Goal: Task Accomplishment & Management: Use online tool/utility

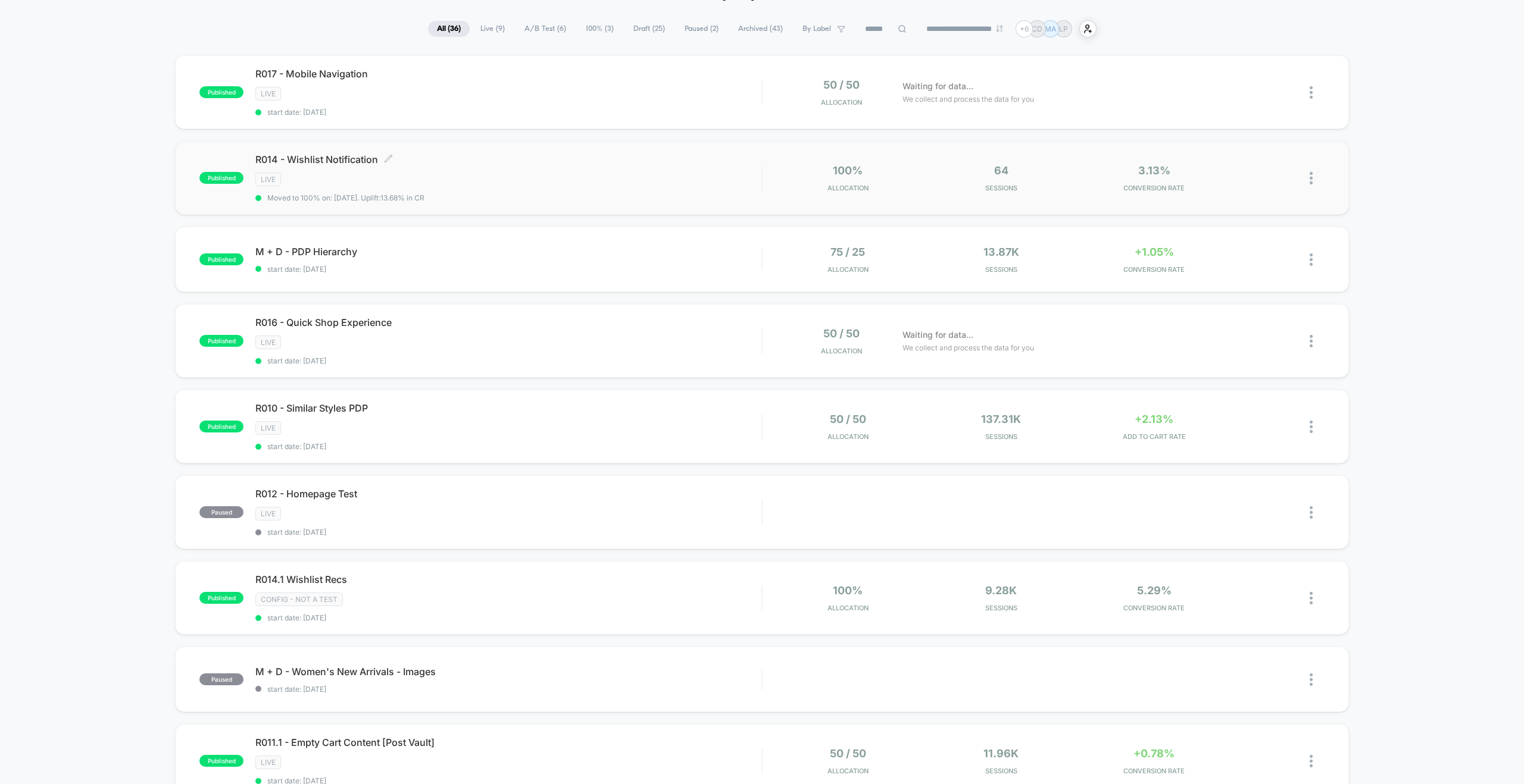
scroll to position [198, 0]
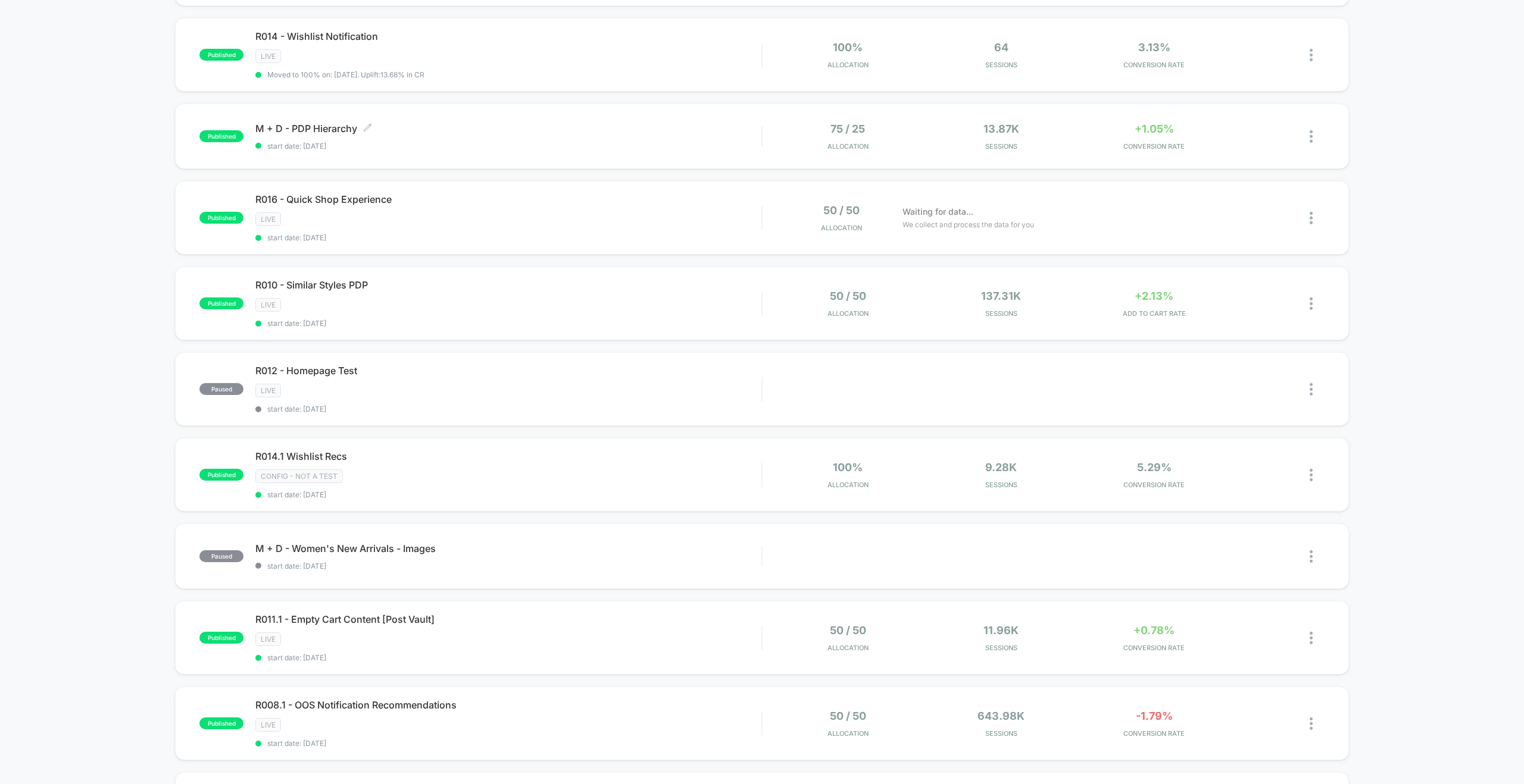
click at [713, 136] on div "M + D - PDP Hierarchy Click to edit experience details Click to edit experience…" at bounding box center [508, 136] width 506 height 28
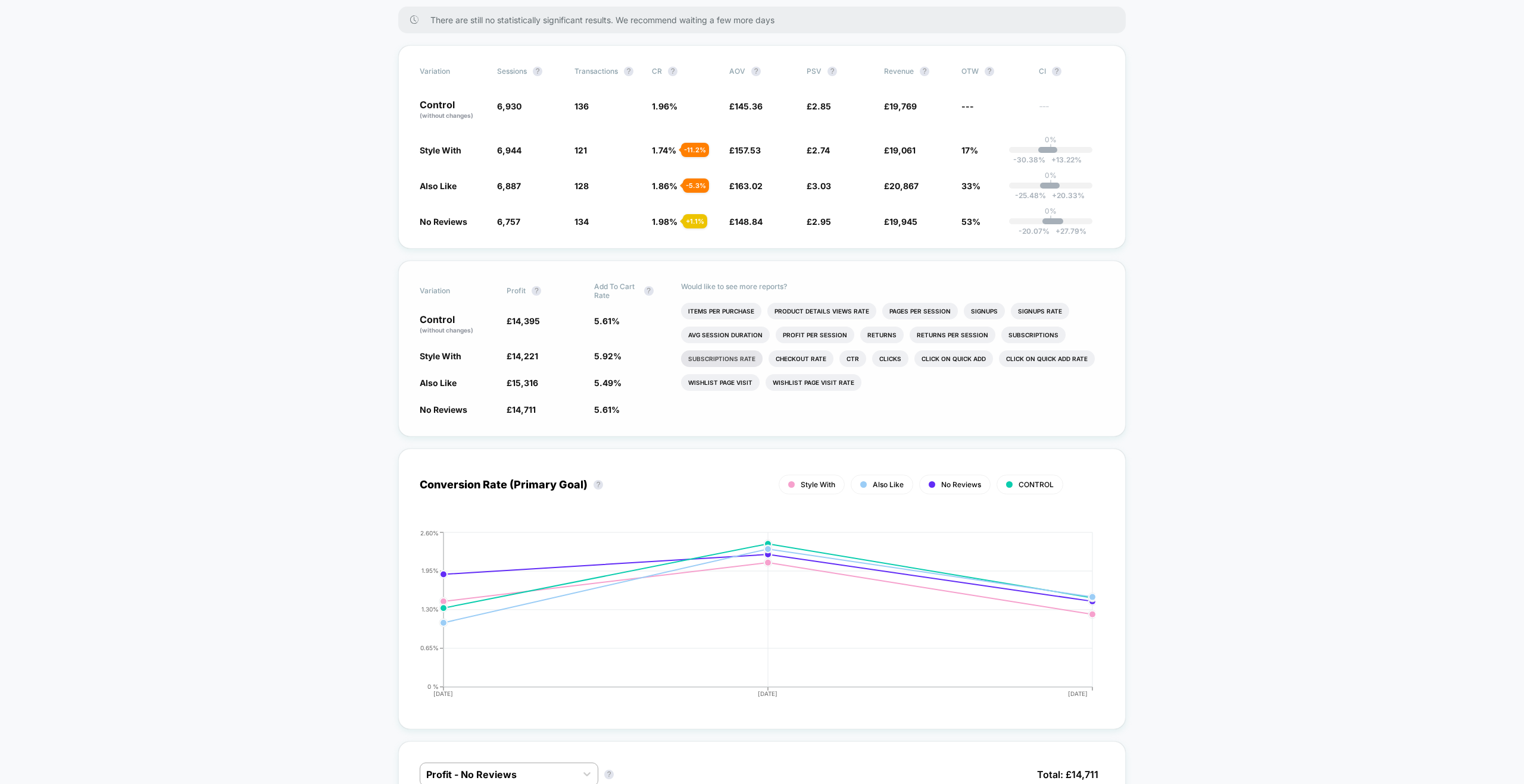
scroll to position [198, 0]
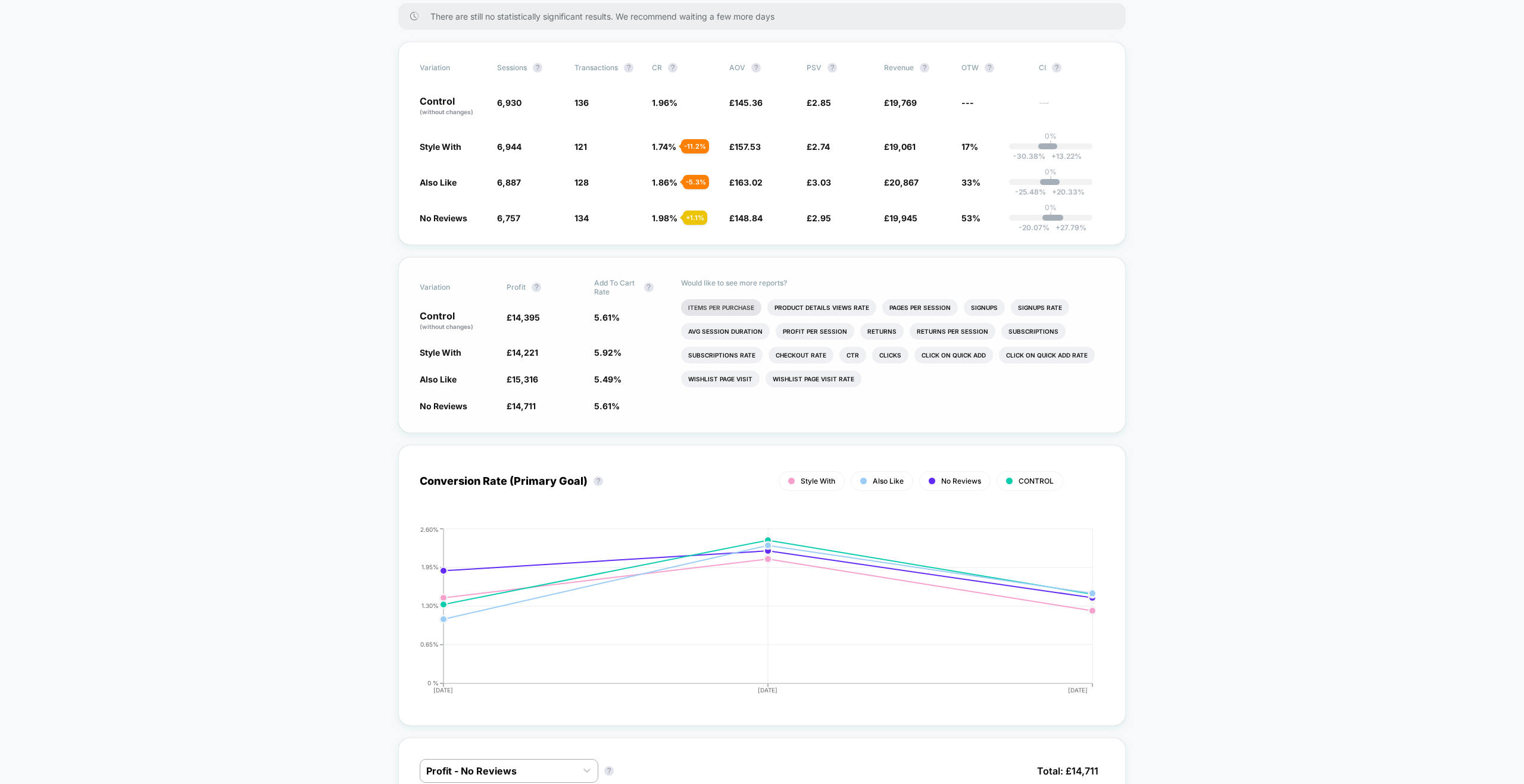
click at [723, 305] on li "Items Per Purchase" at bounding box center [721, 307] width 81 height 16
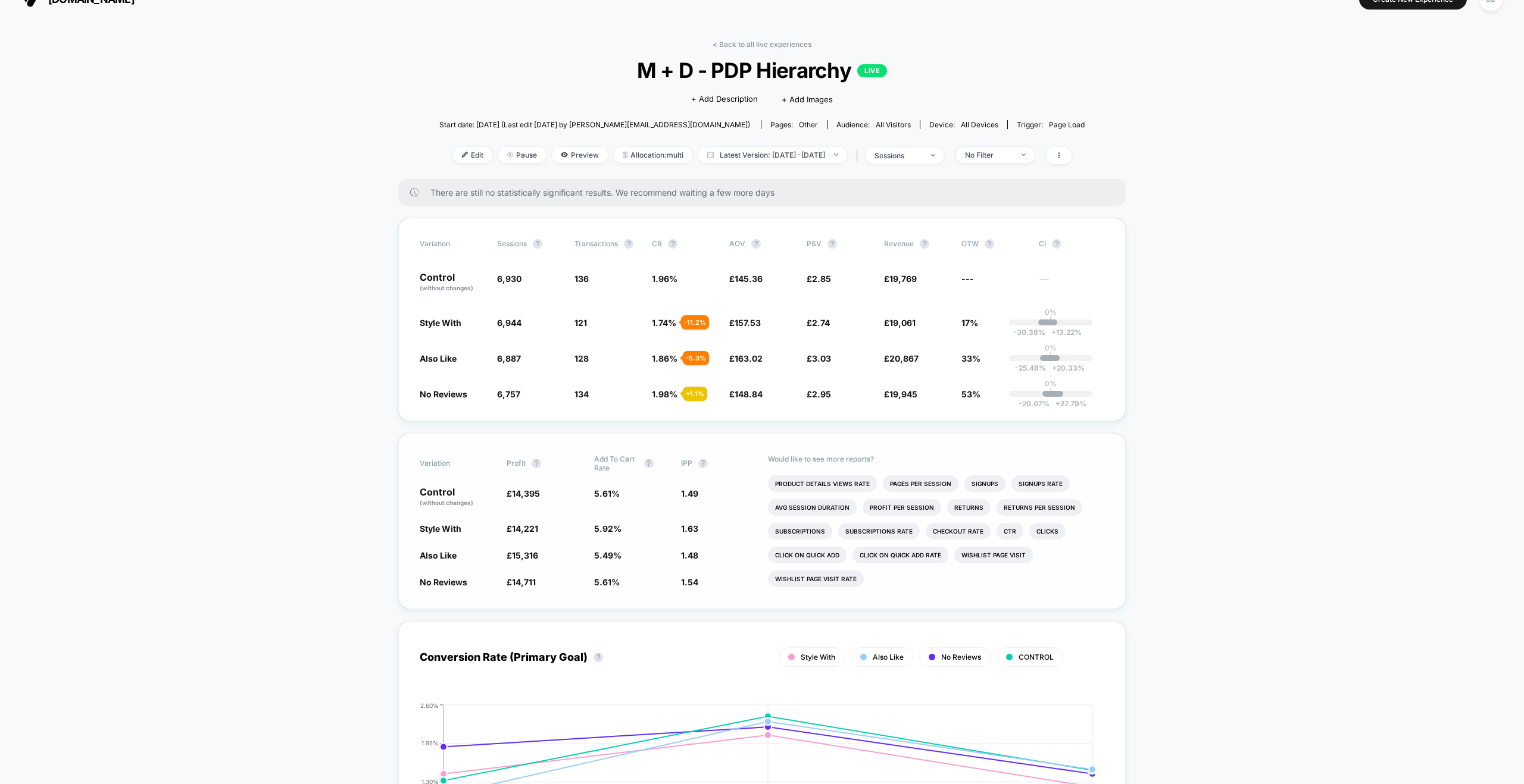
scroll to position [0, 0]
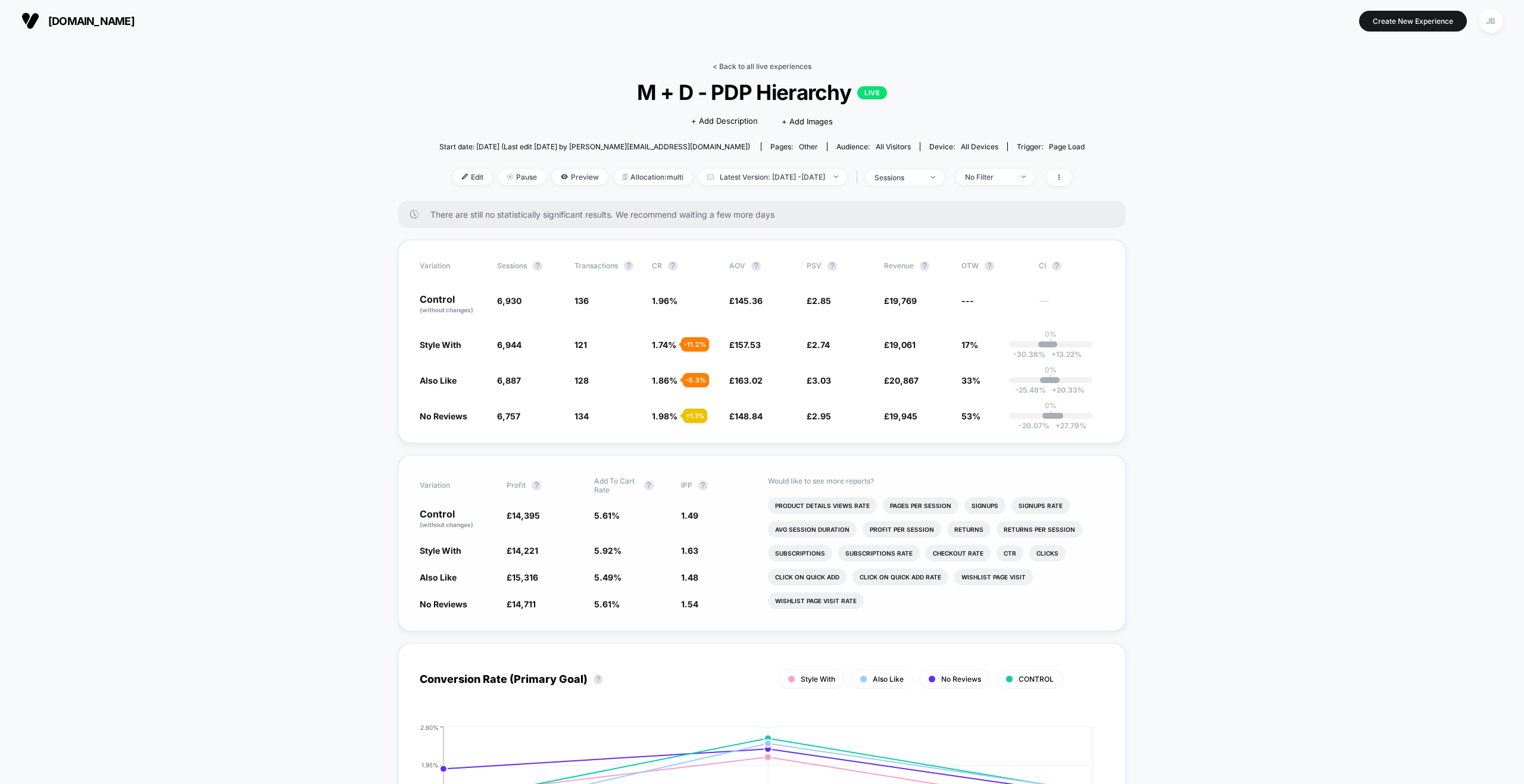
click at [755, 67] on link "< Back to all live experiences" at bounding box center [761, 67] width 99 height 9
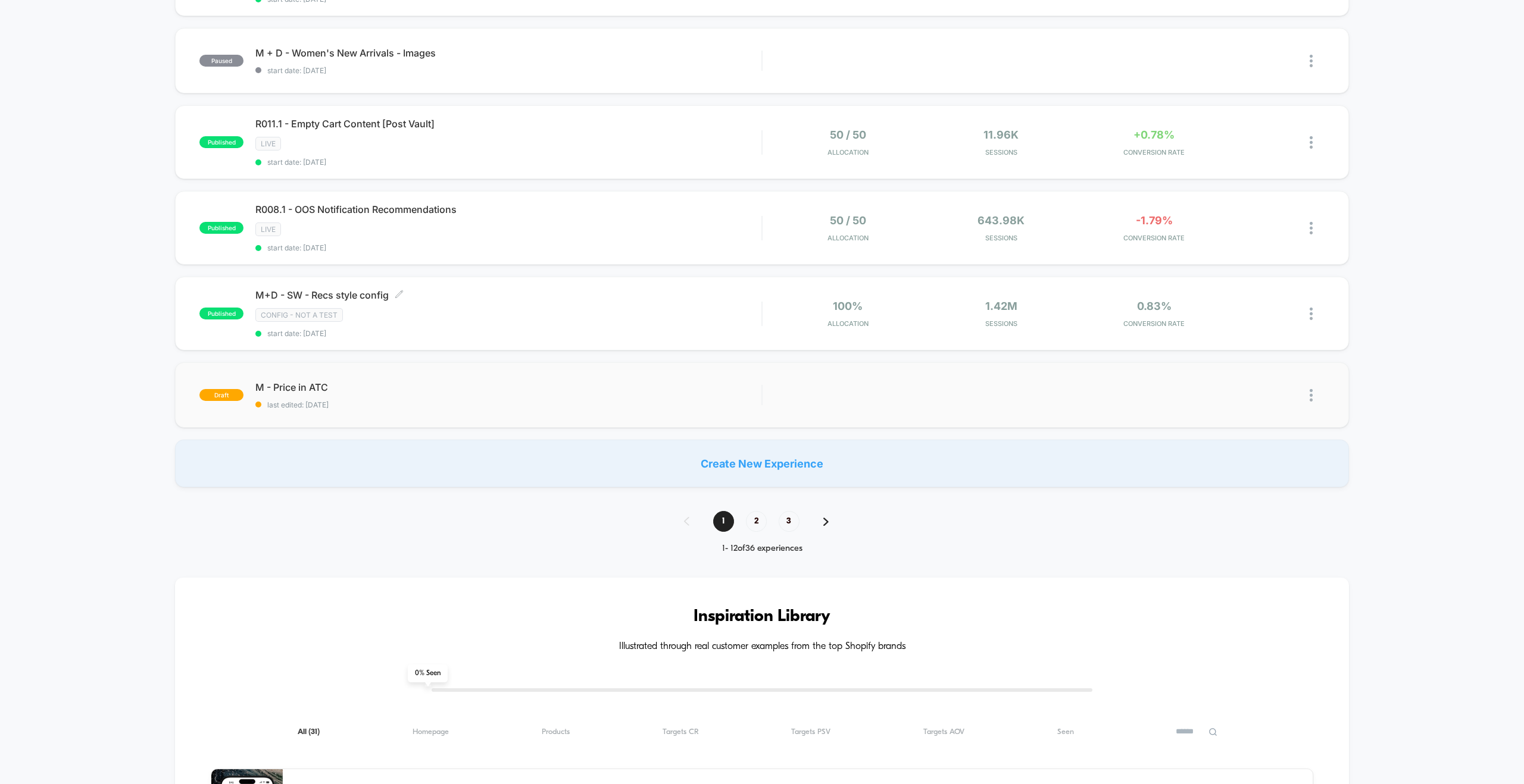
scroll to position [694, 0]
click at [576, 385] on span "M - Price in ATC Click to edit experience details" at bounding box center [508, 387] width 506 height 12
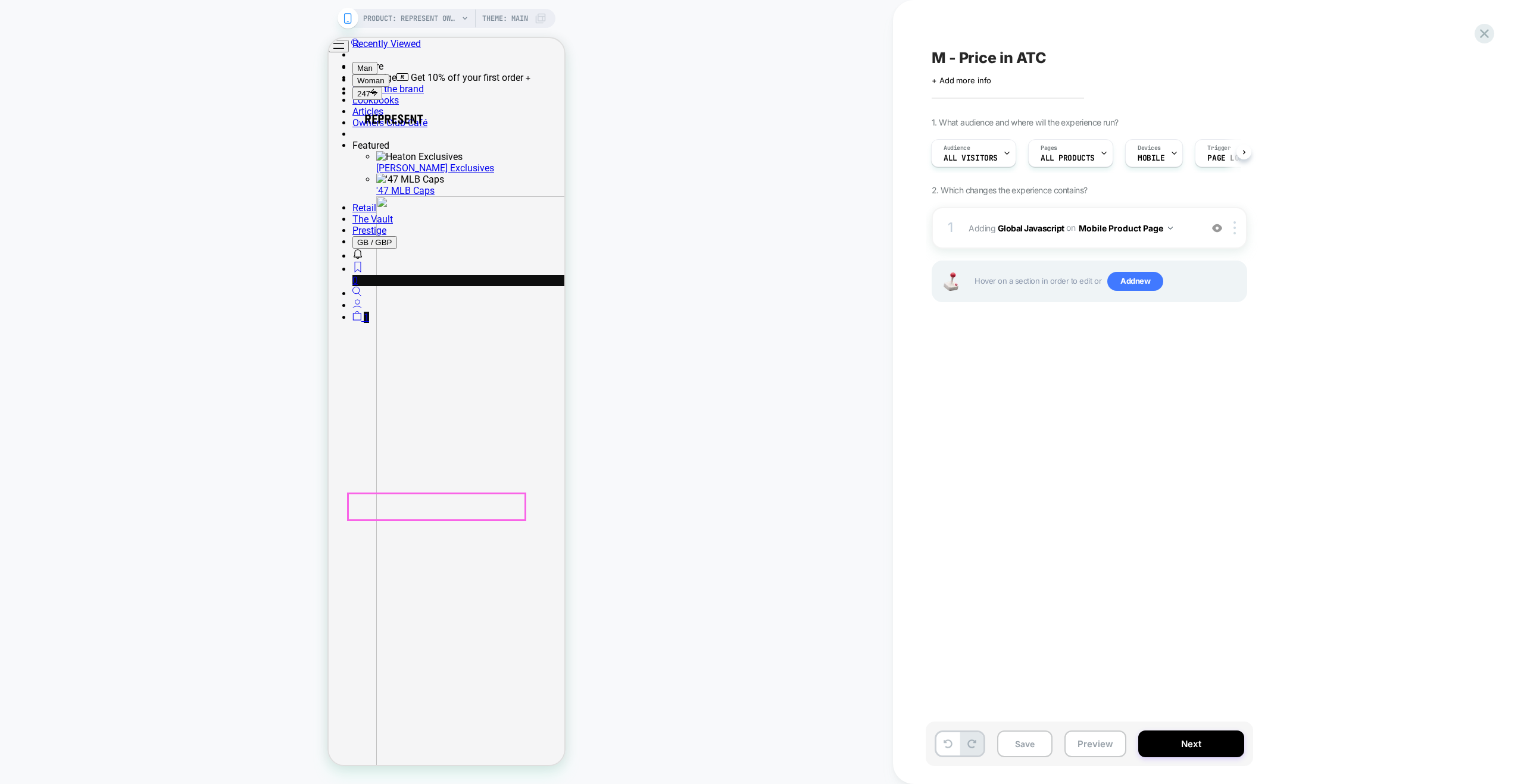
scroll to position [547, 0]
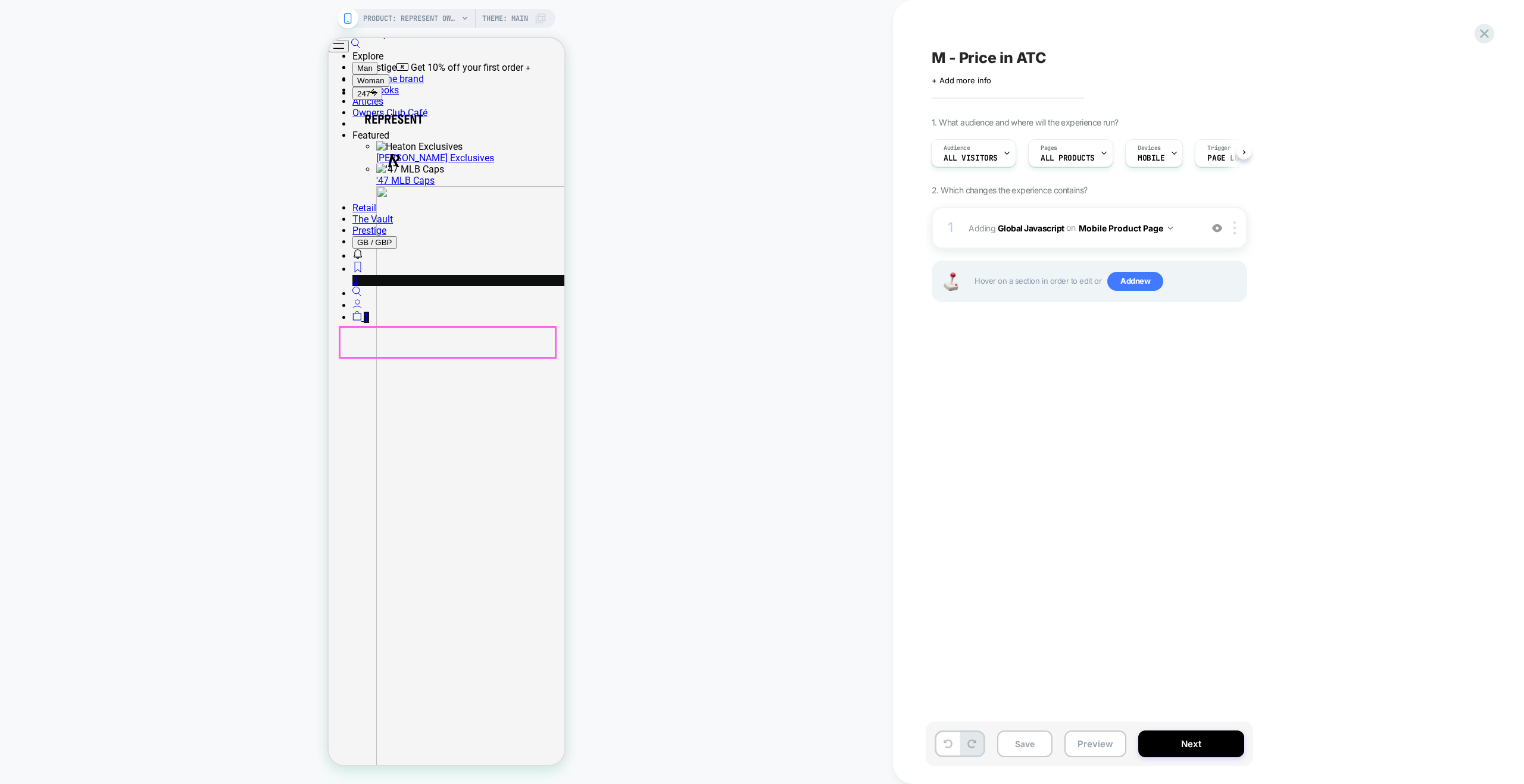
click at [1107, 751] on button "Preview" at bounding box center [1095, 743] width 62 height 27
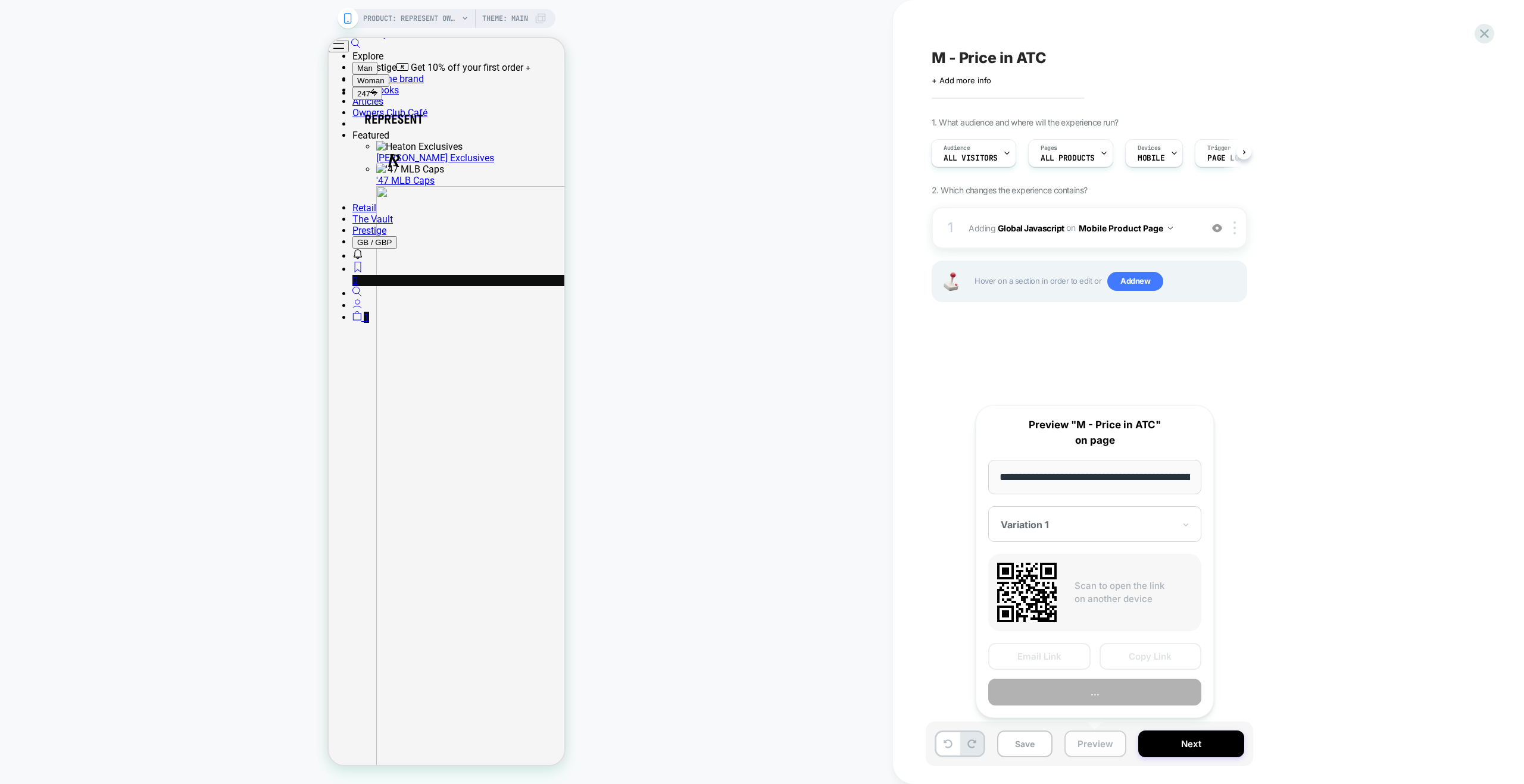
scroll to position [0, 250]
click at [1082, 690] on button "Preview" at bounding box center [1094, 692] width 213 height 27
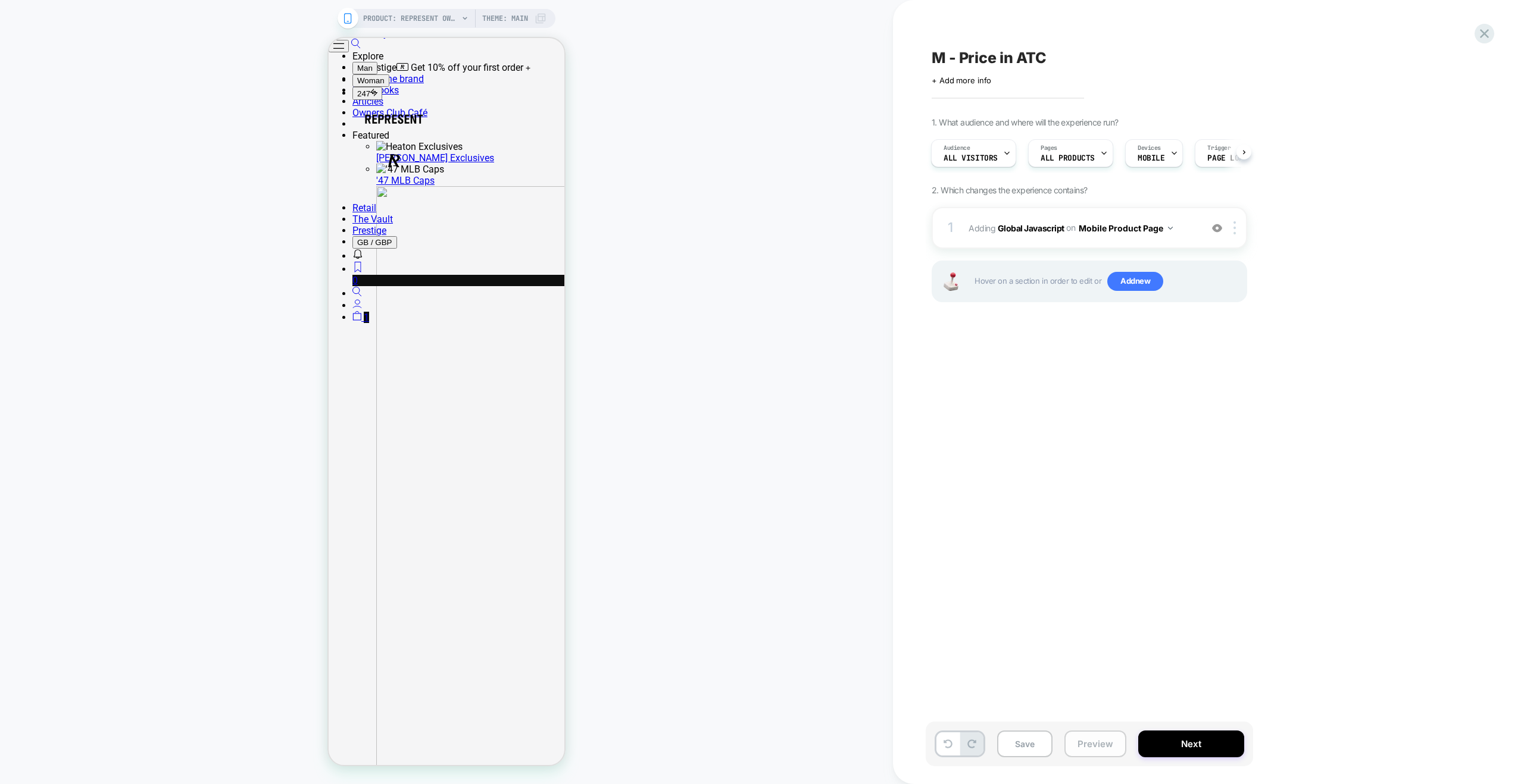
click at [1094, 736] on button "Preview" at bounding box center [1095, 743] width 62 height 27
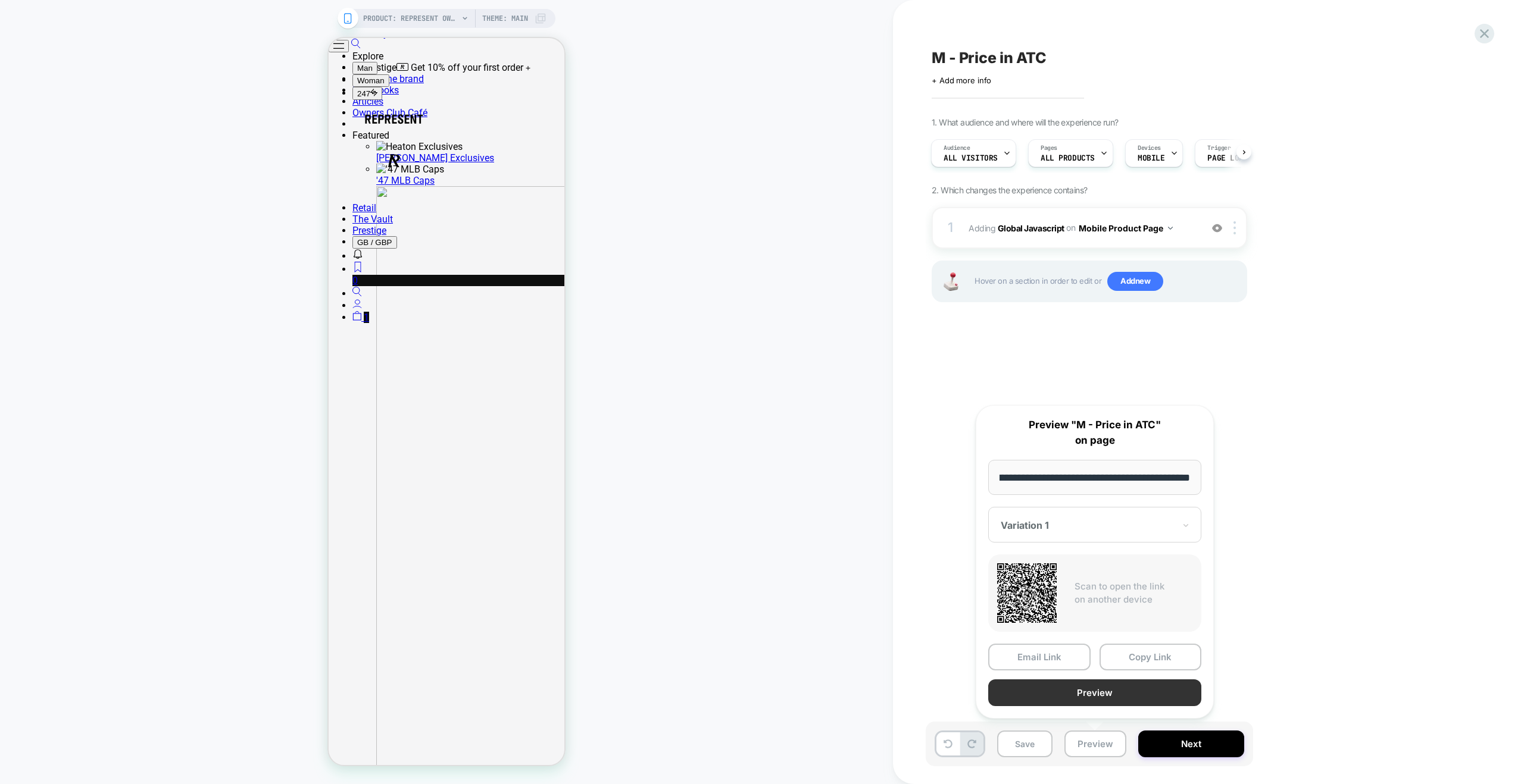
scroll to position [0, 0]
click at [1129, 692] on button "Preview" at bounding box center [1094, 692] width 213 height 27
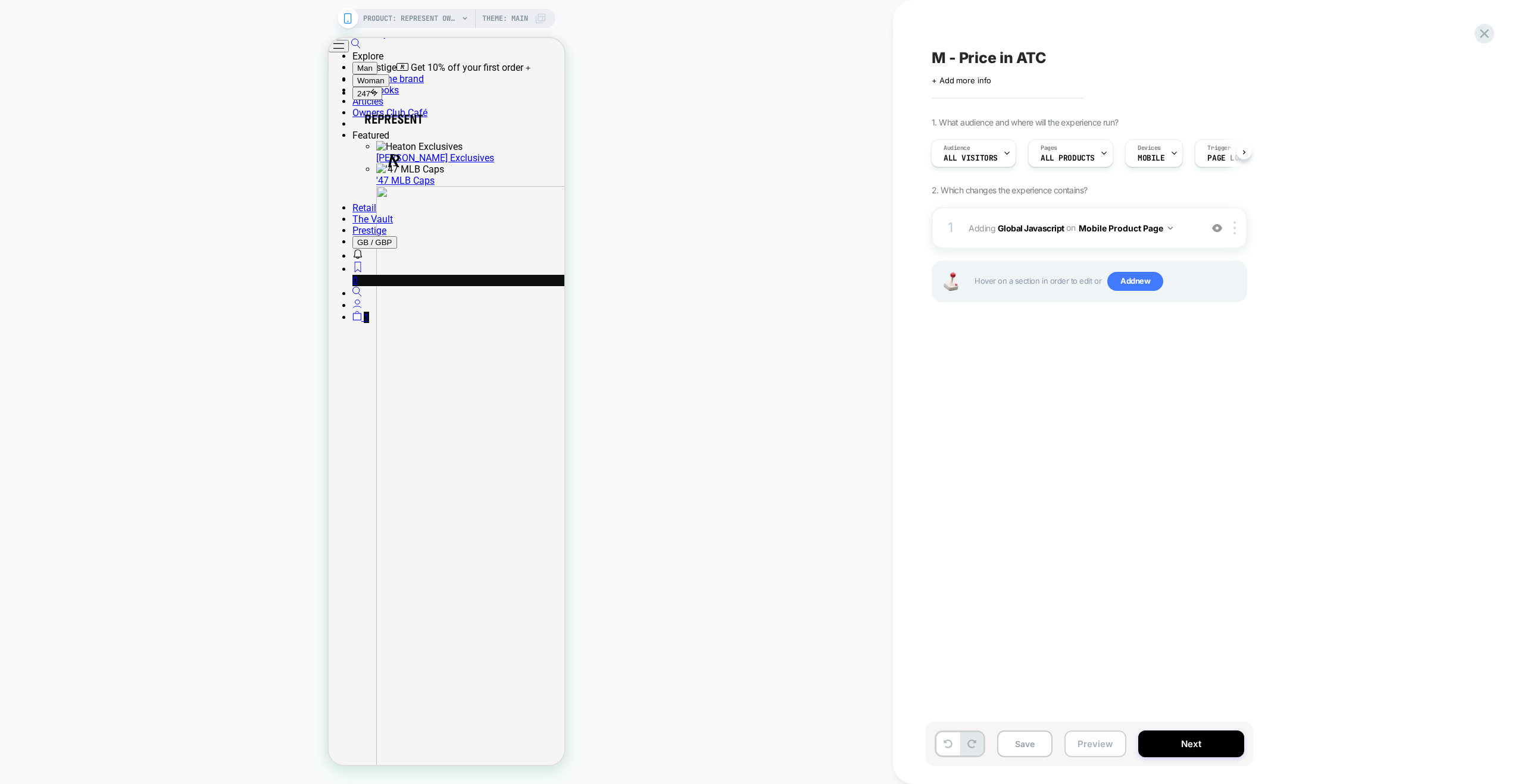
click at [1105, 745] on button "Preview" at bounding box center [1095, 743] width 62 height 27
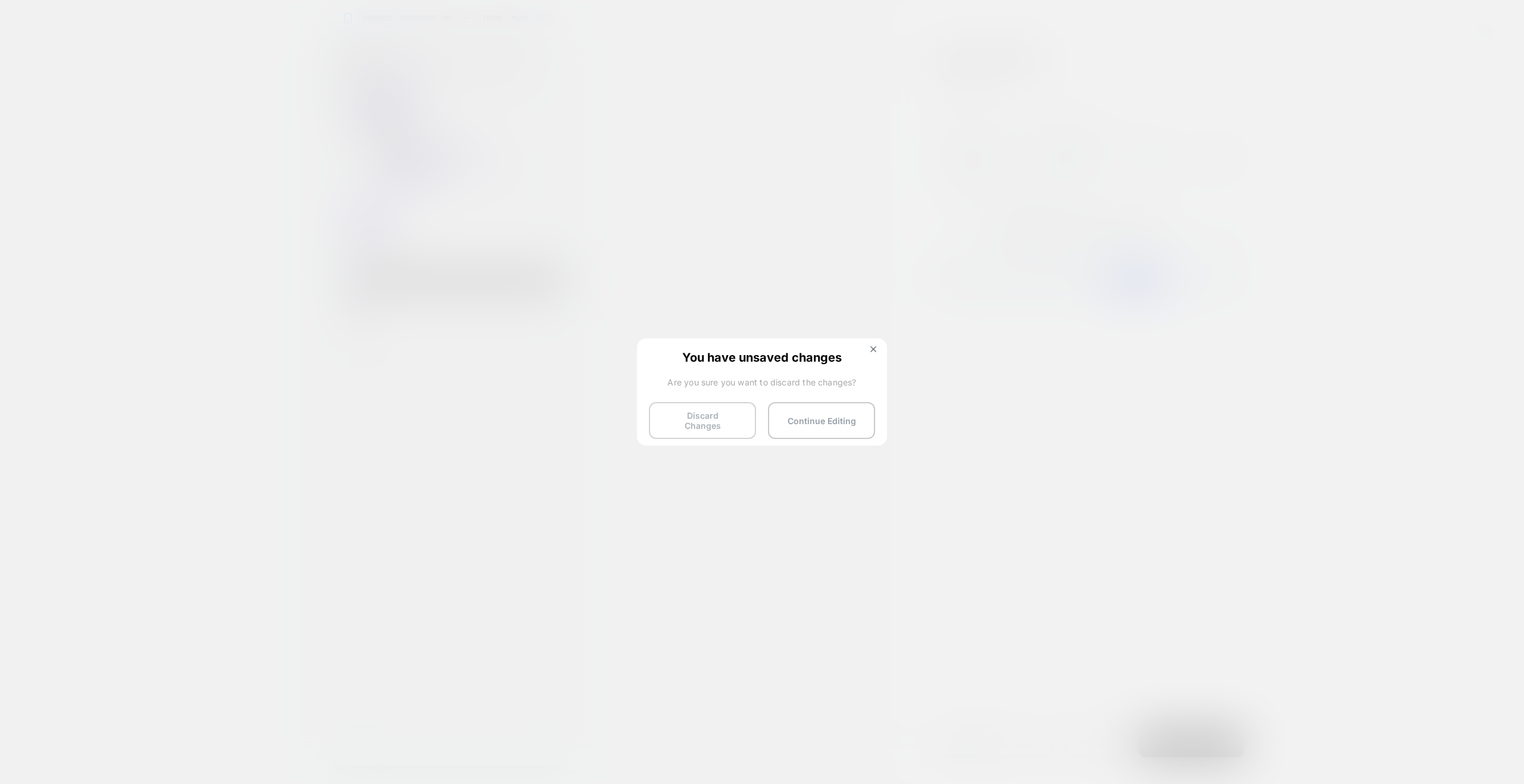
click at [701, 414] on button "Discard Changes" at bounding box center [702, 421] width 107 height 37
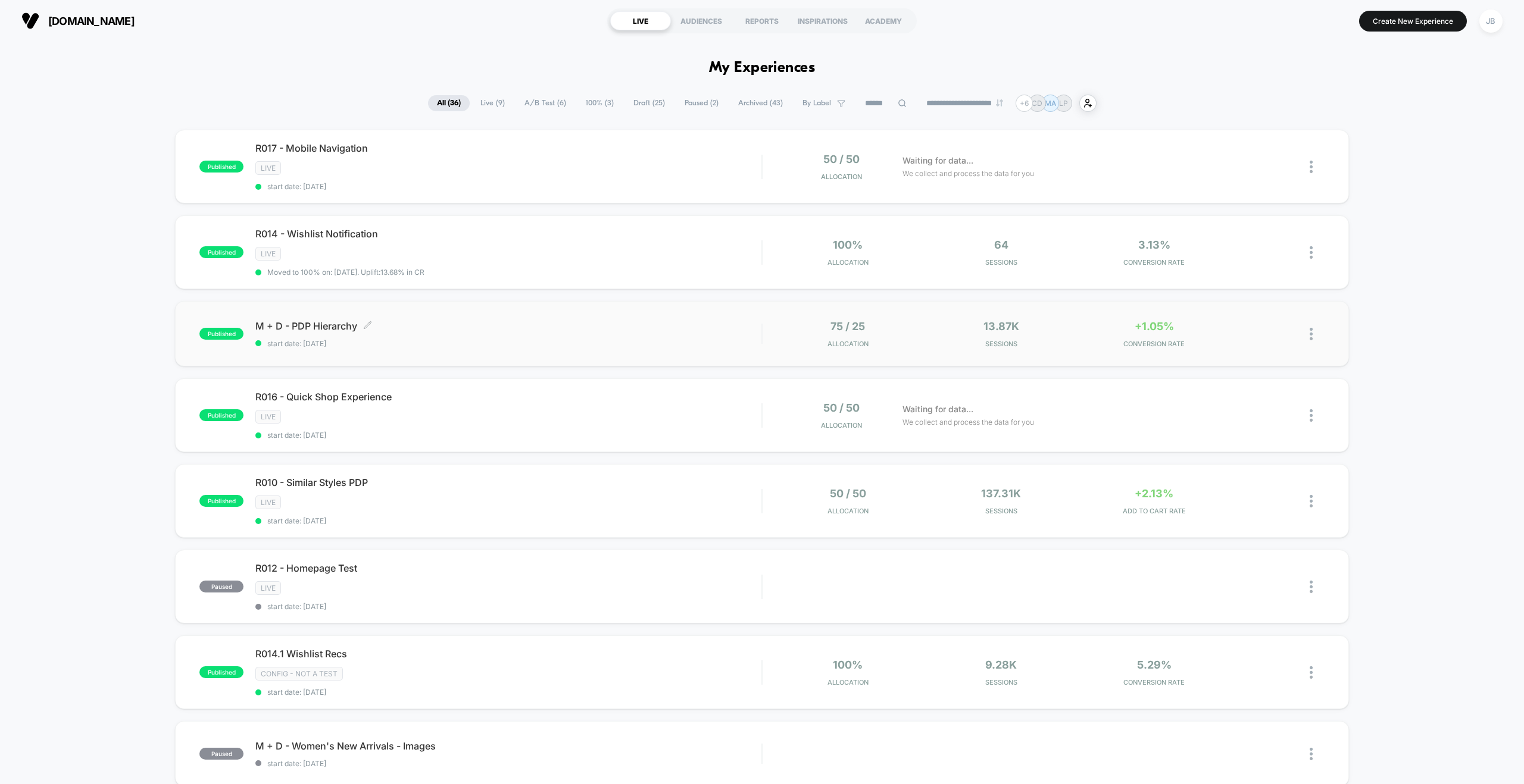
click at [693, 340] on span "start date: [DATE]" at bounding box center [508, 344] width 506 height 9
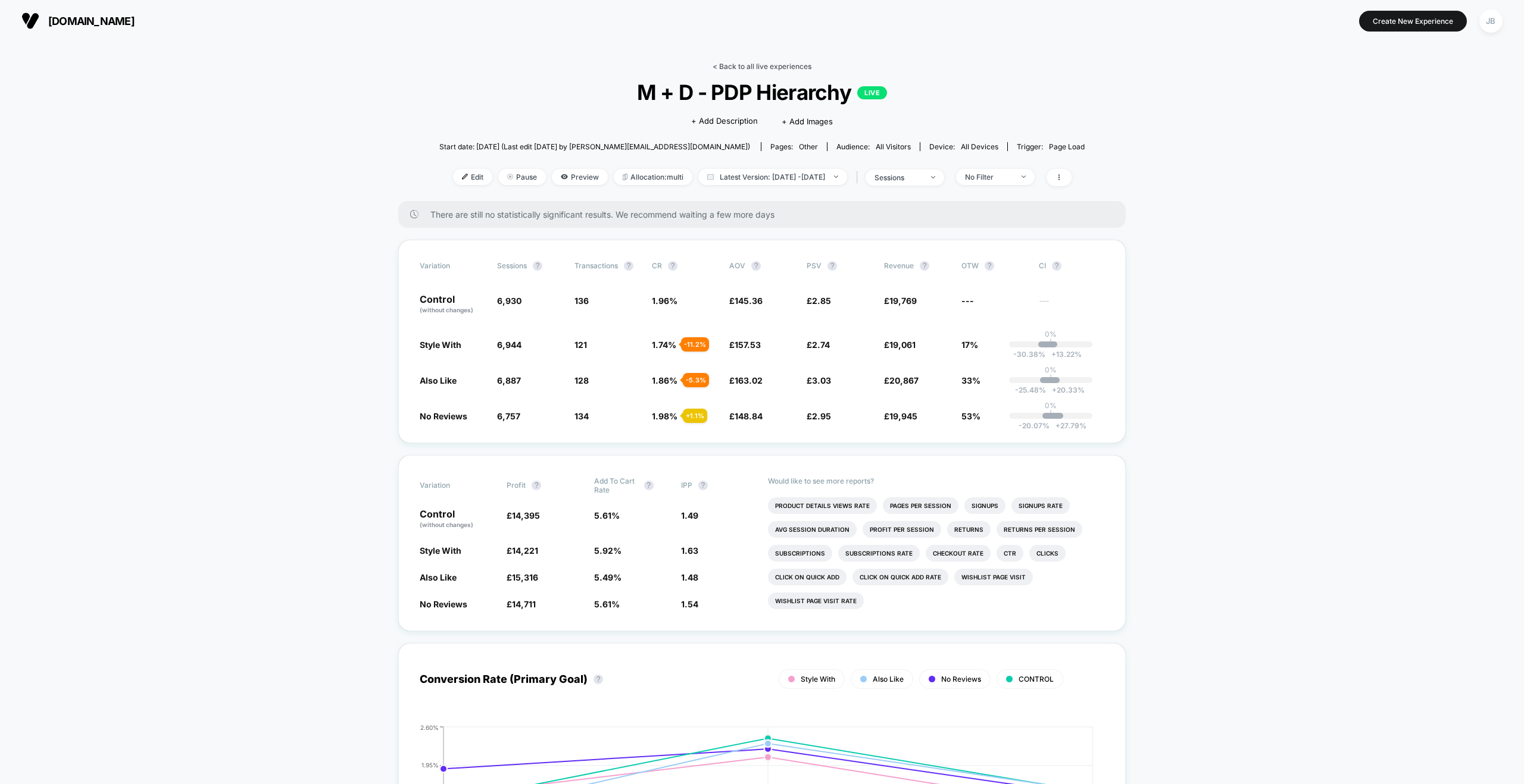
click at [765, 69] on link "< Back to all live experiences" at bounding box center [761, 67] width 99 height 9
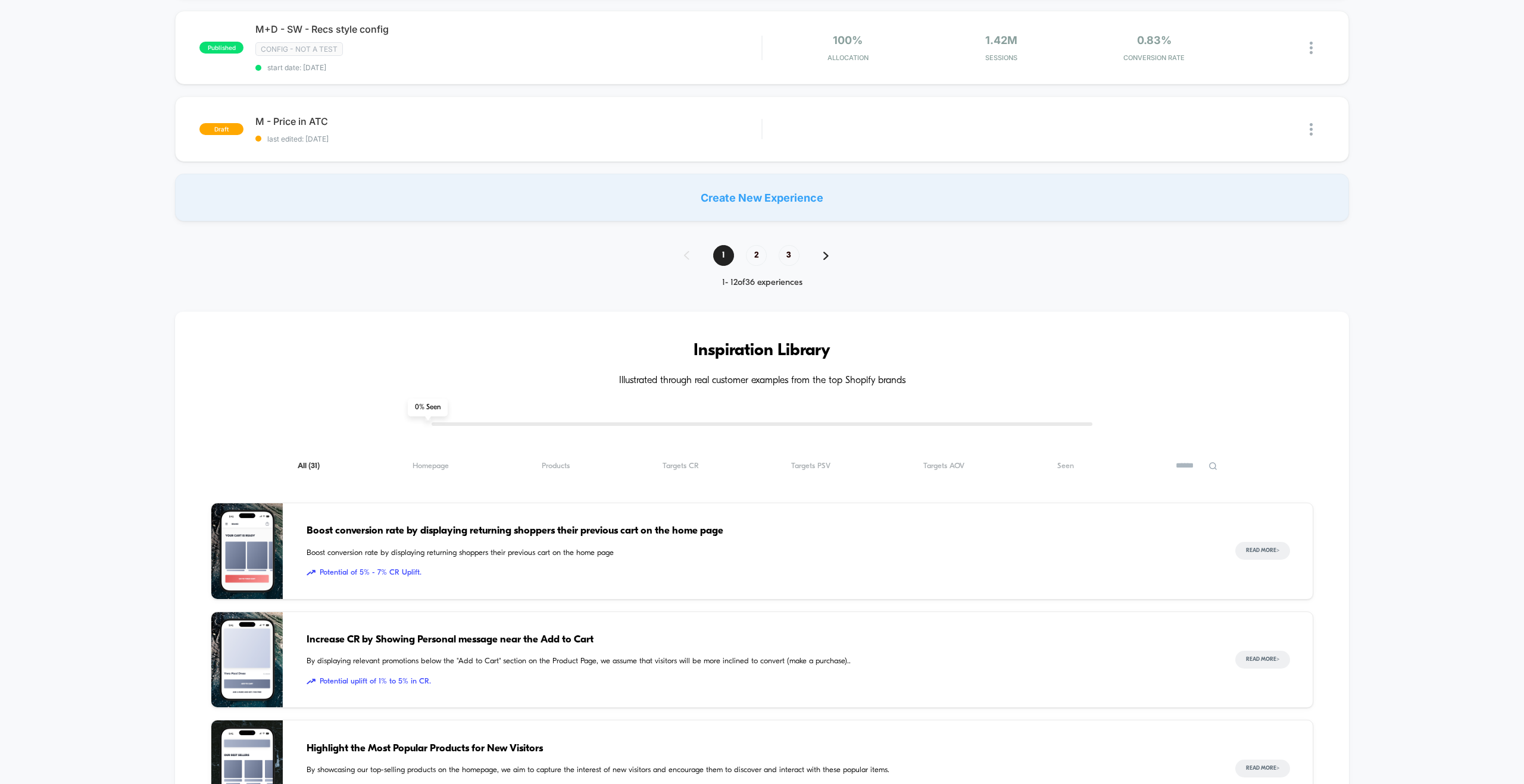
scroll to position [938, 0]
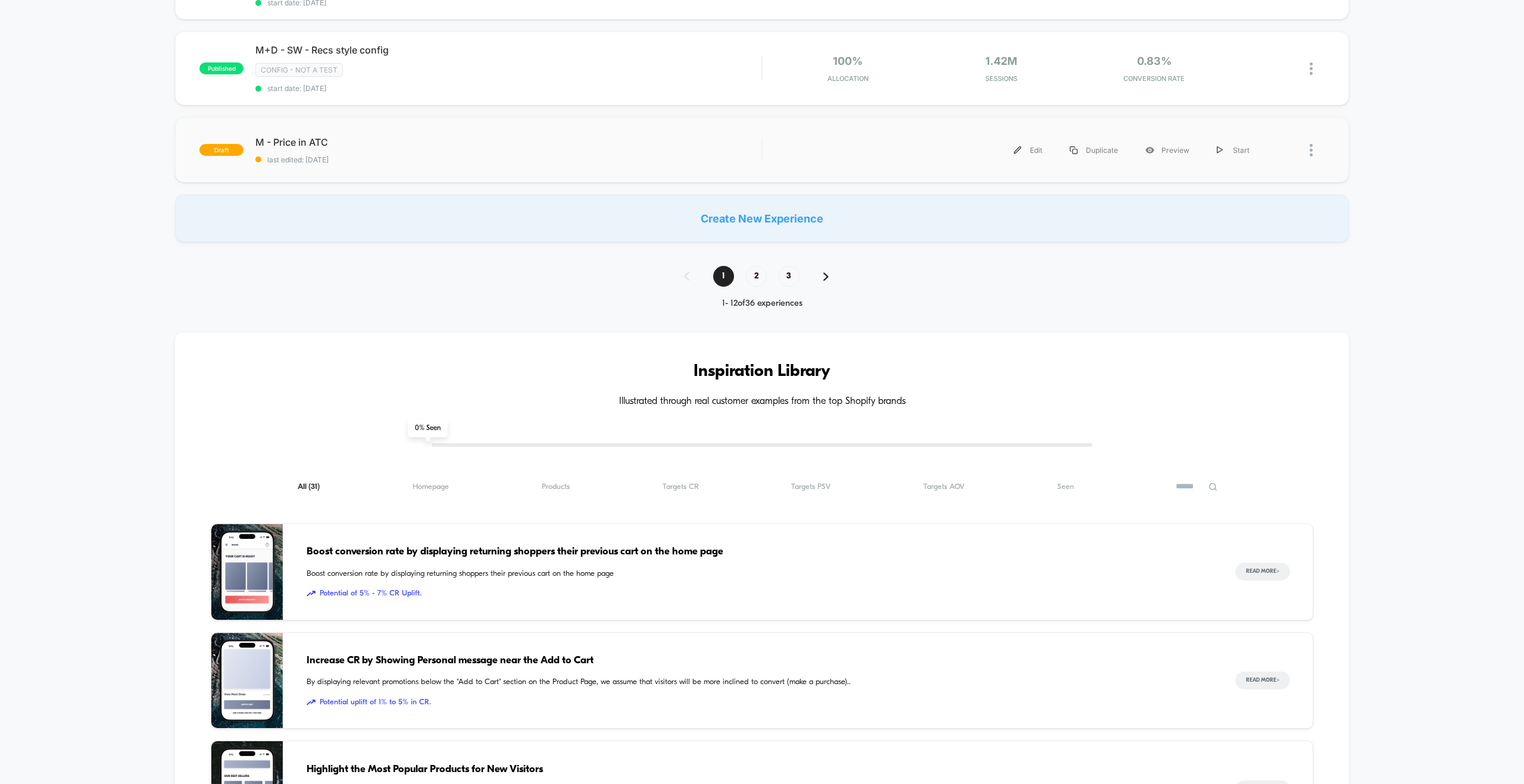
click at [856, 154] on div "Edit Duplicate Preview Start" at bounding box center [1019, 150] width 488 height 27
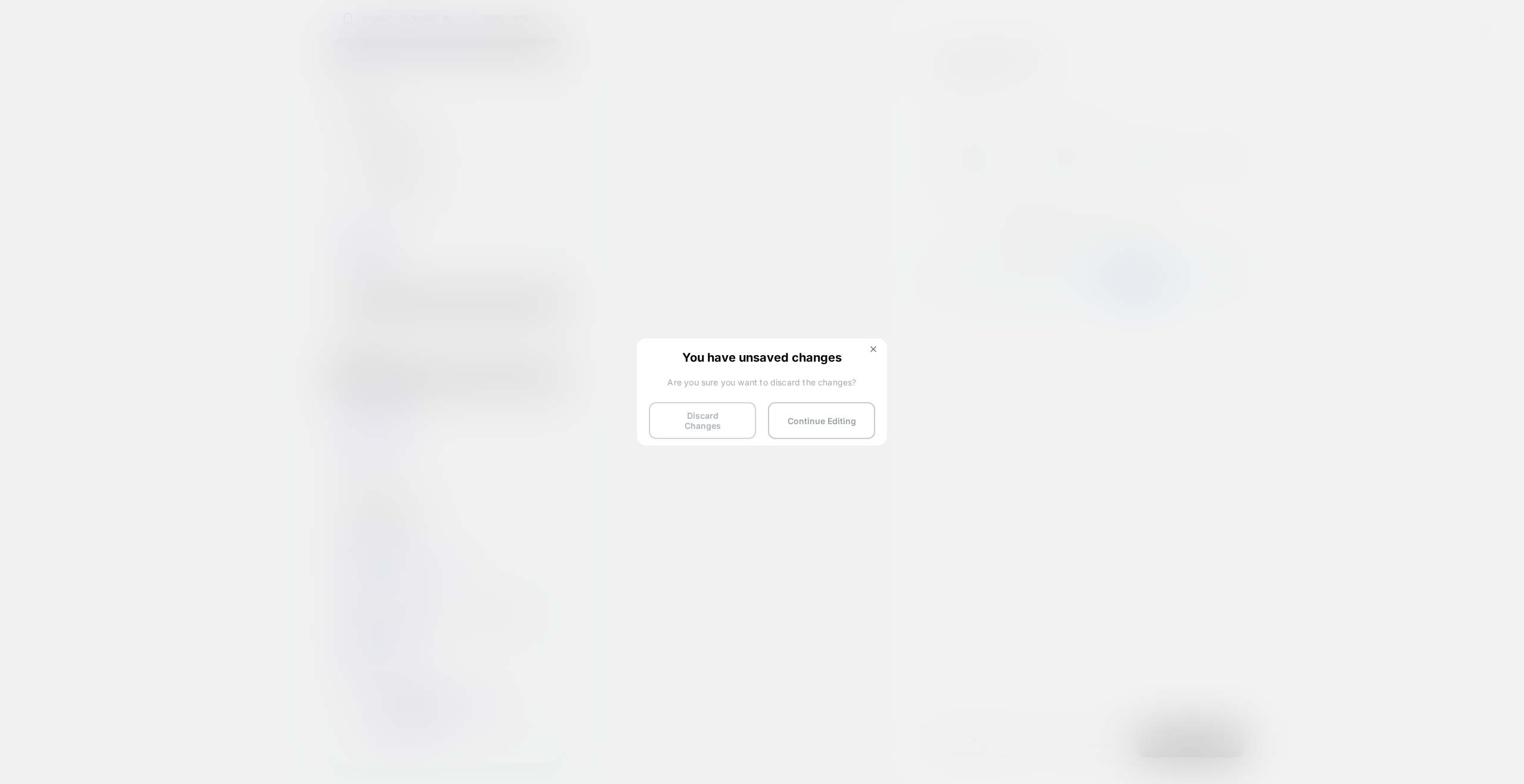
click at [0, 0] on button "Discard Changes" at bounding box center [0, 0] width 0 height 0
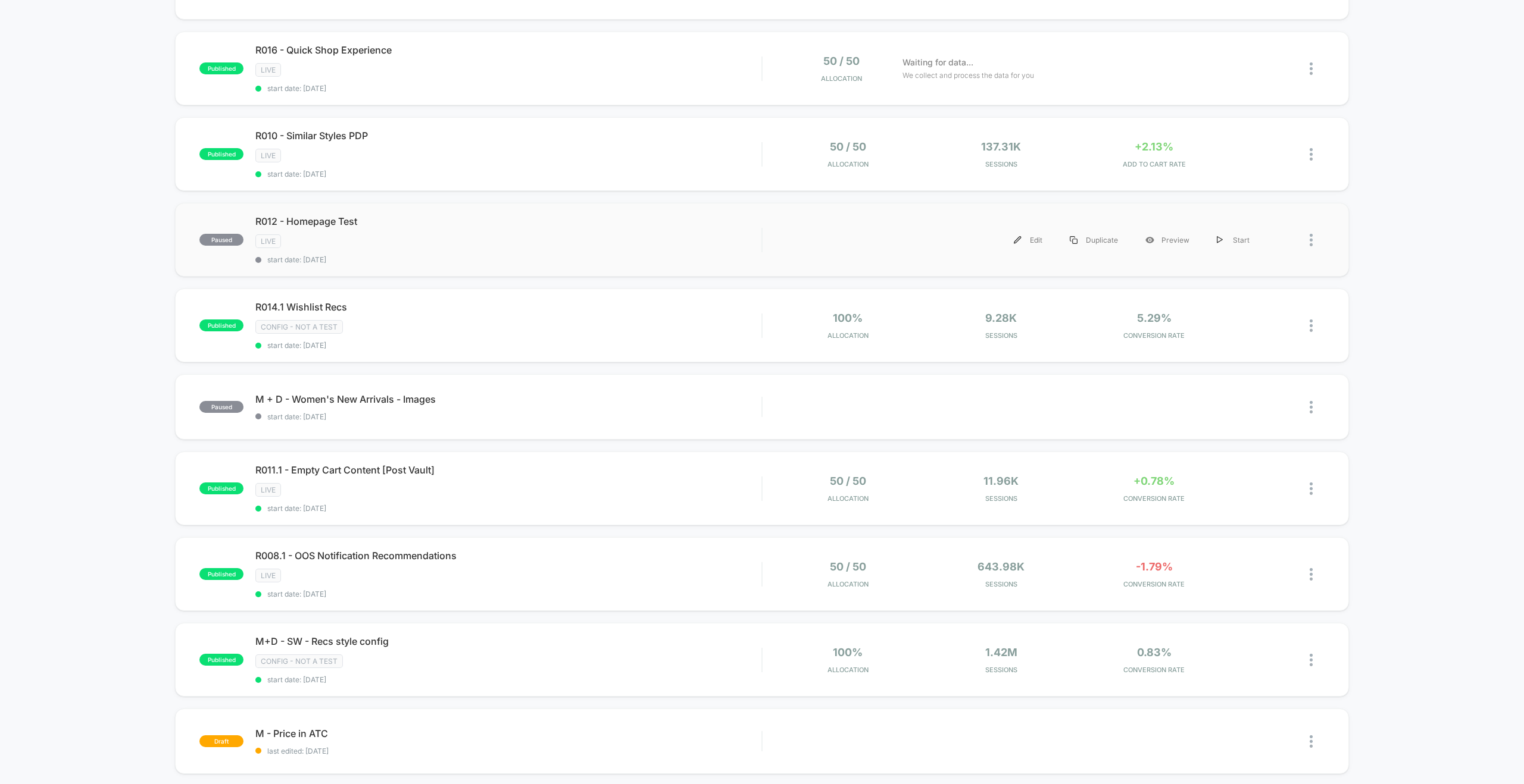
scroll to position [351, 0]
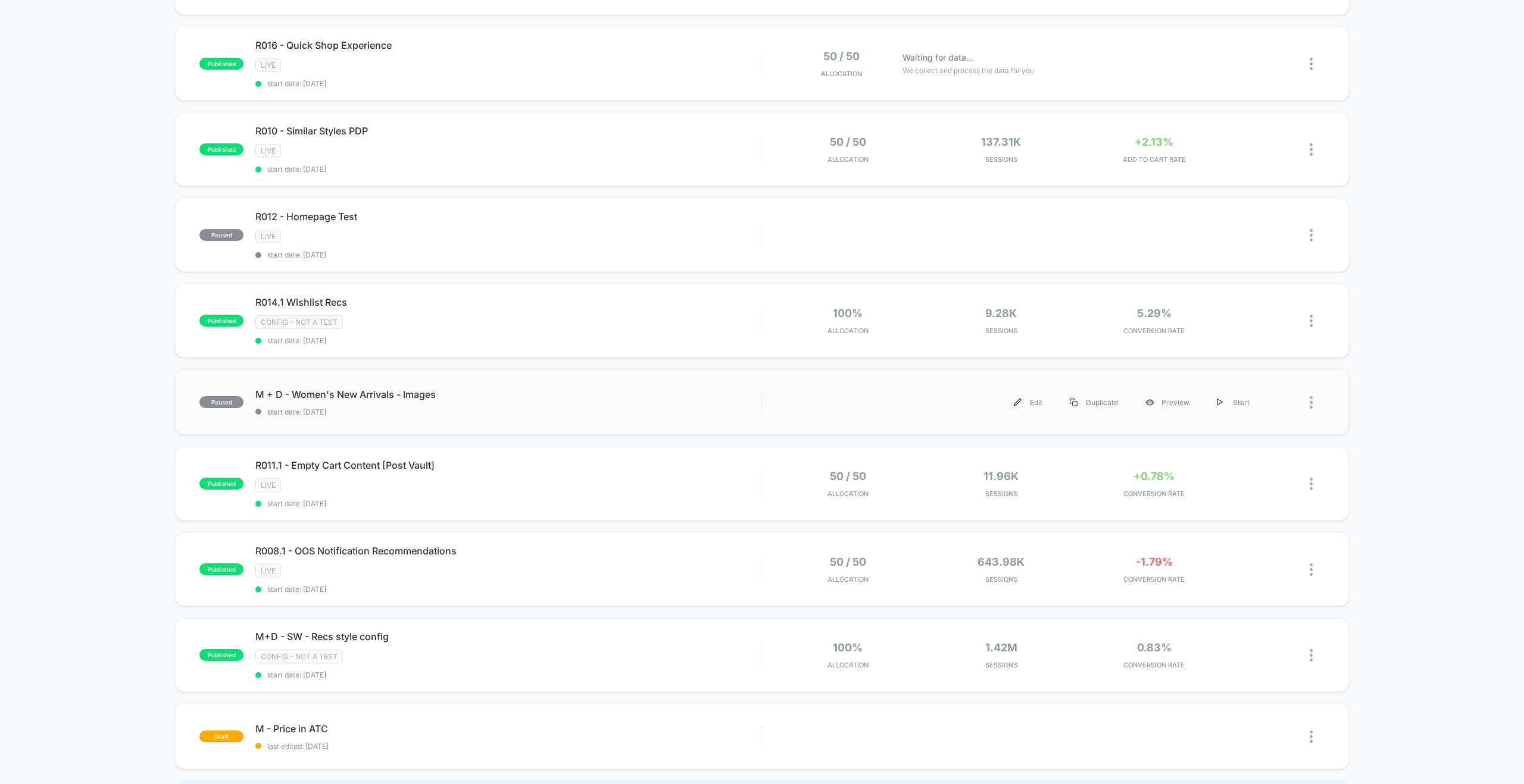
click at [1307, 402] on div at bounding box center [1294, 402] width 62 height 27
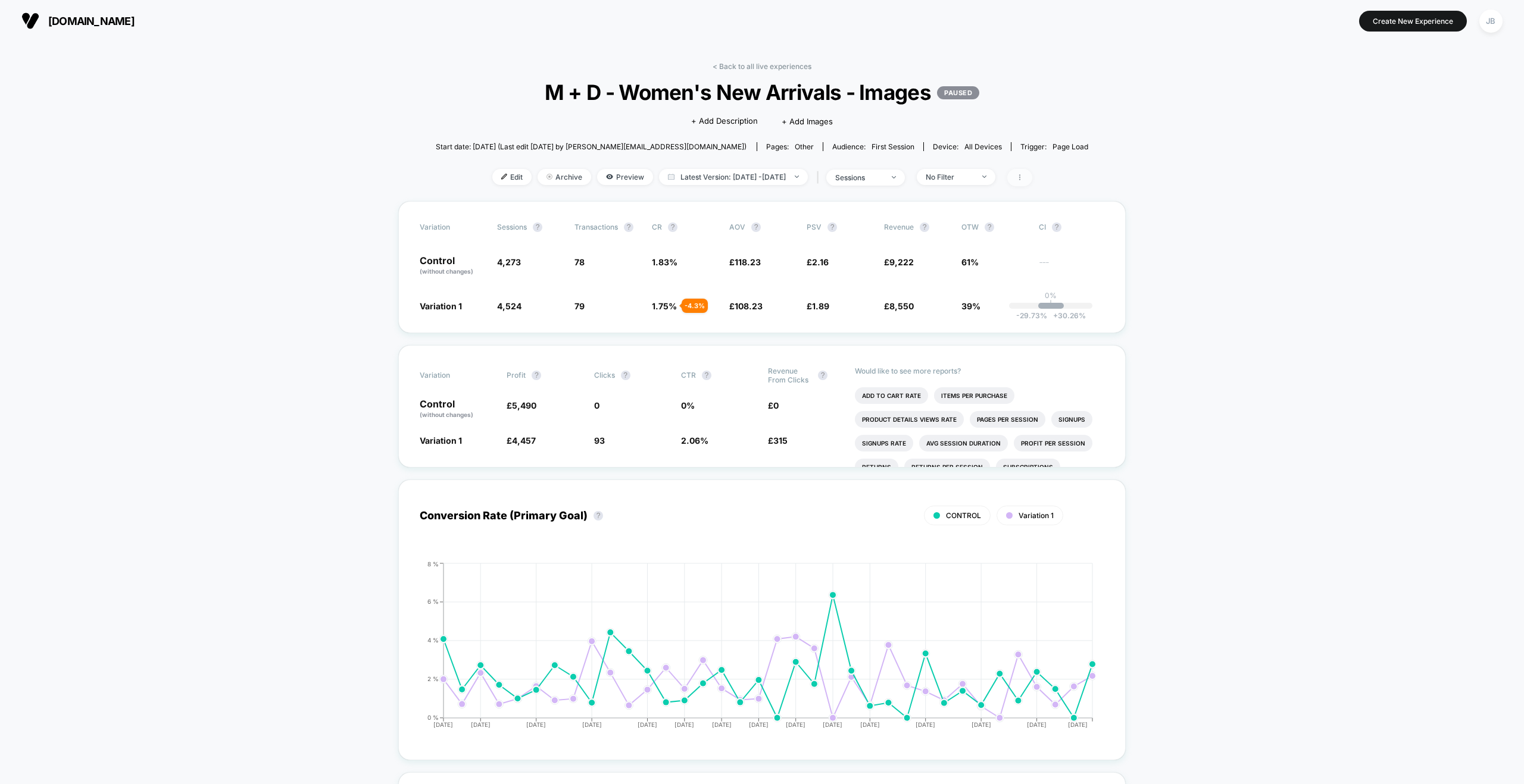
click at [1032, 177] on span at bounding box center [1019, 177] width 25 height 17
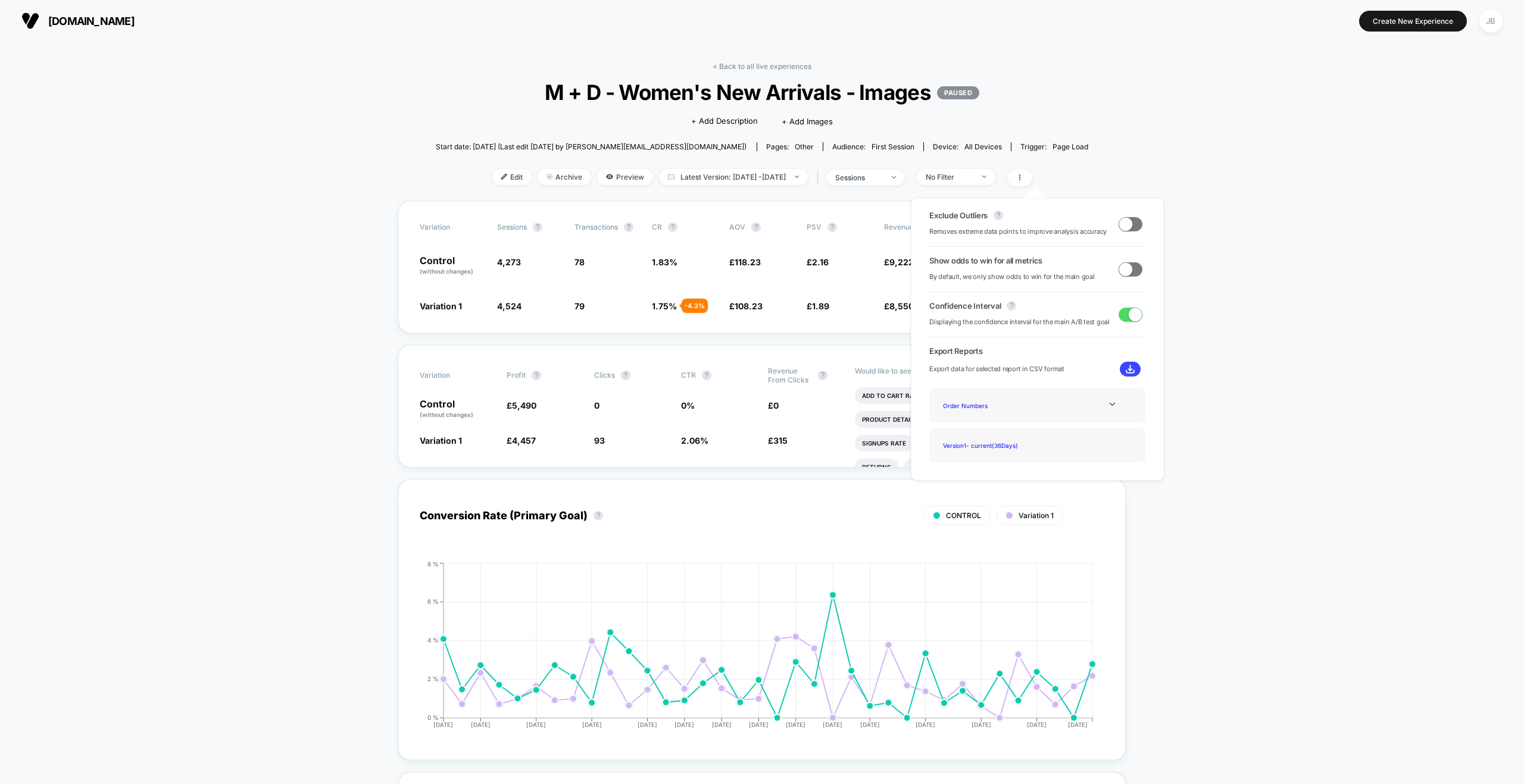
drag, startPoint x: 1150, startPoint y: 144, endPoint x: 1267, endPoint y: 72, distance: 137.4
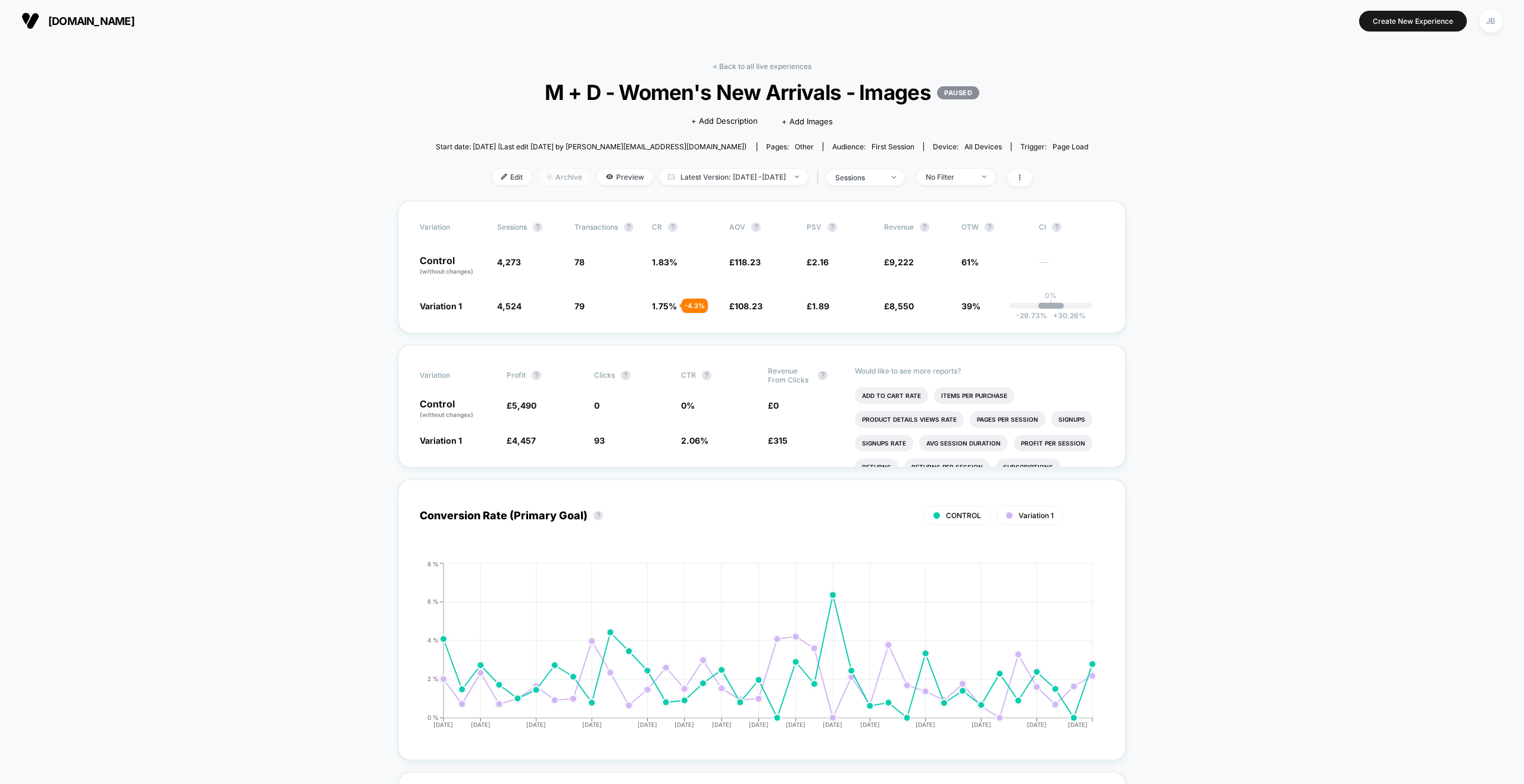
click at [543, 173] on span "Archive" at bounding box center [564, 177] width 54 height 16
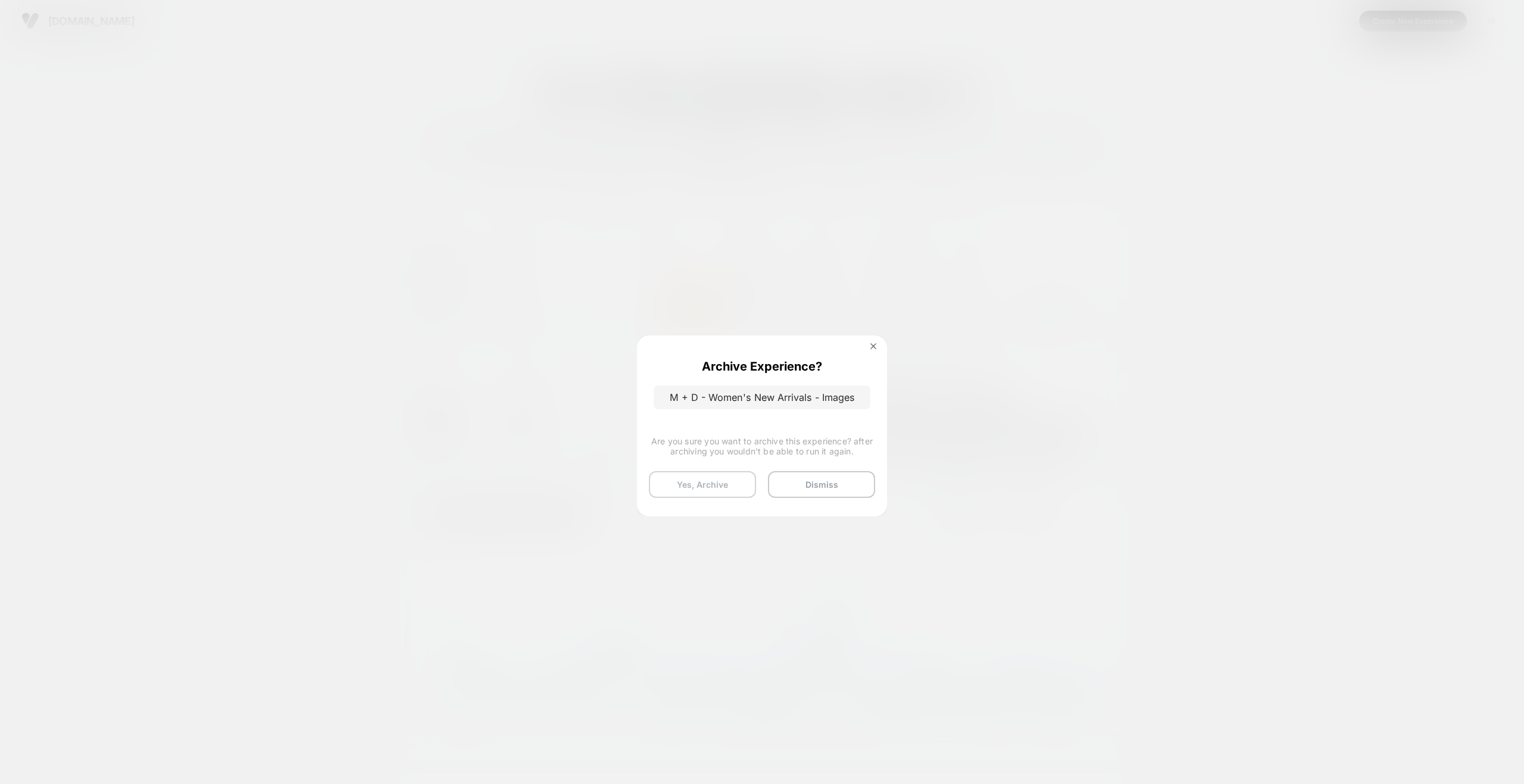
click at [708, 494] on button "Yes, Archive" at bounding box center [702, 484] width 107 height 27
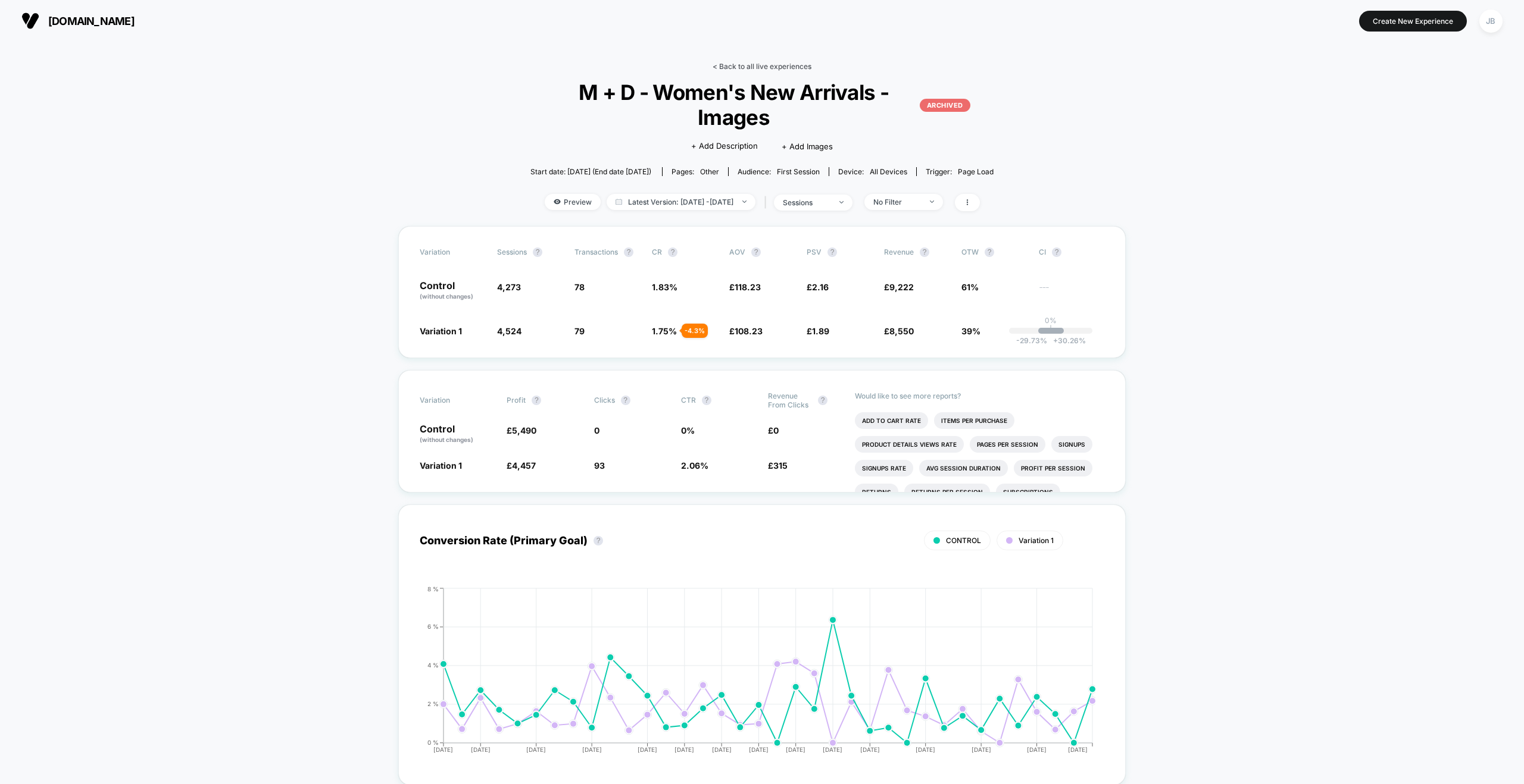
click at [781, 66] on link "< Back to all live experiences" at bounding box center [761, 67] width 99 height 9
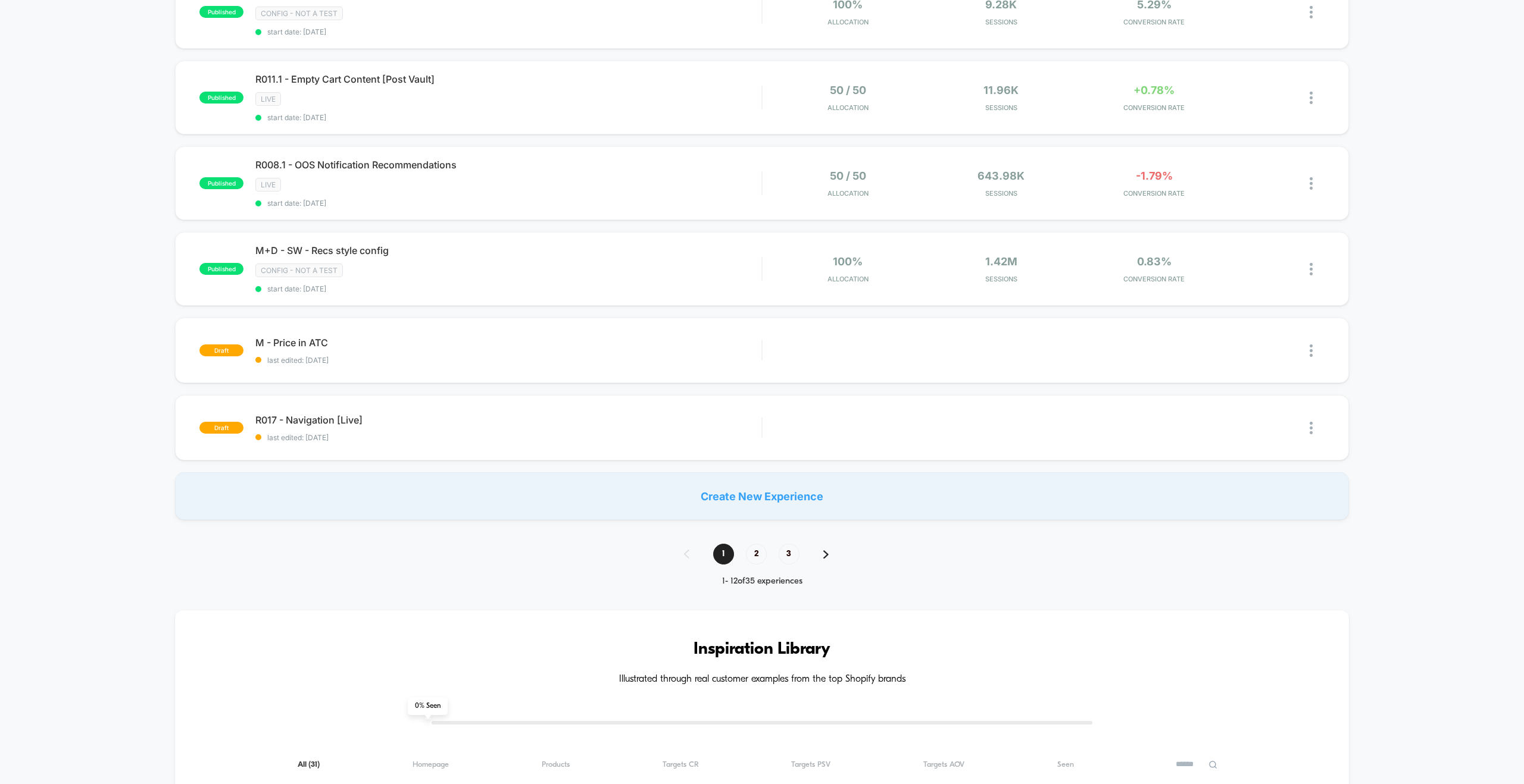
scroll to position [662, 0]
